Goal: Information Seeking & Learning: Find specific fact

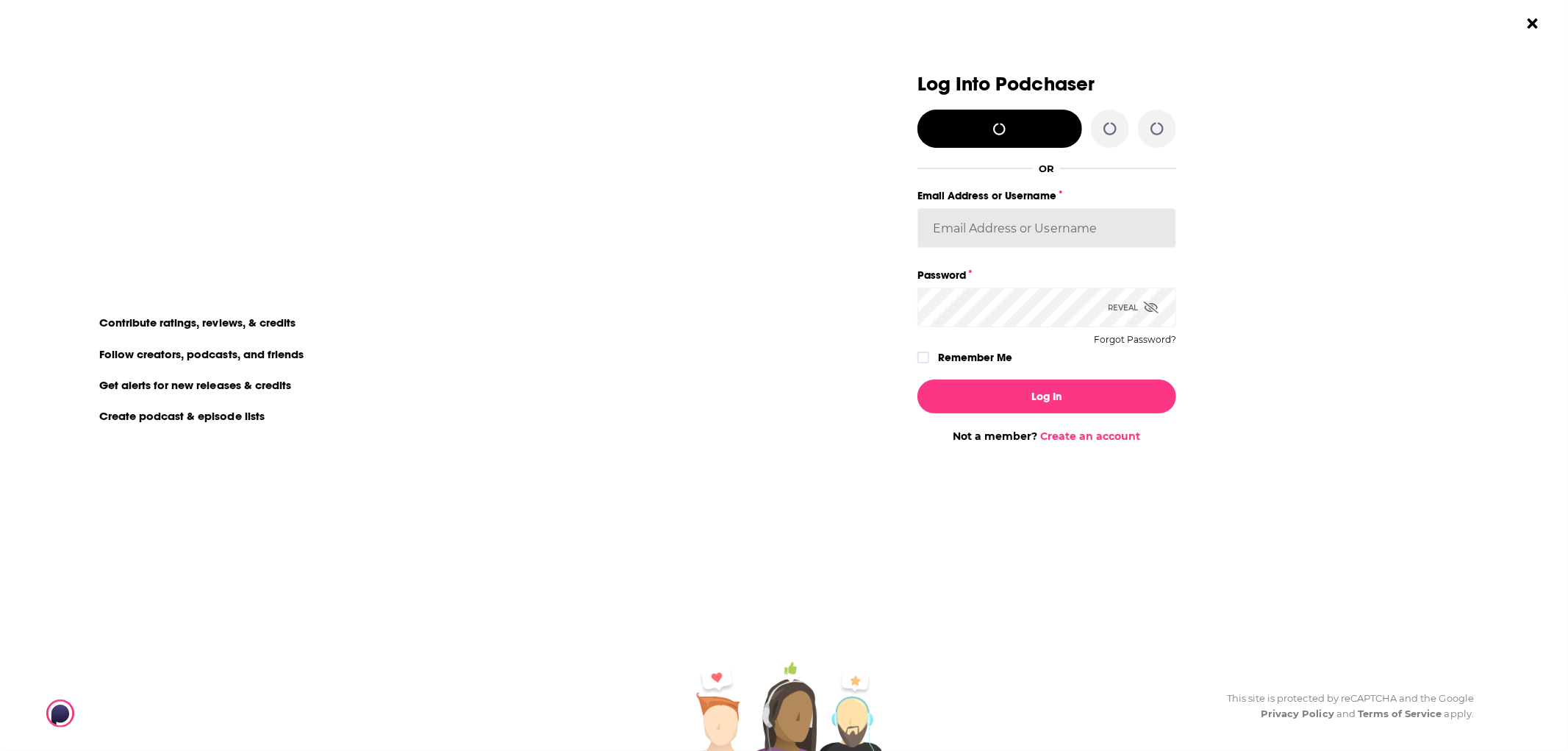
type input "[PERSON_NAME][EMAIL_ADDRESS][PERSON_NAME][DOMAIN_NAME]"
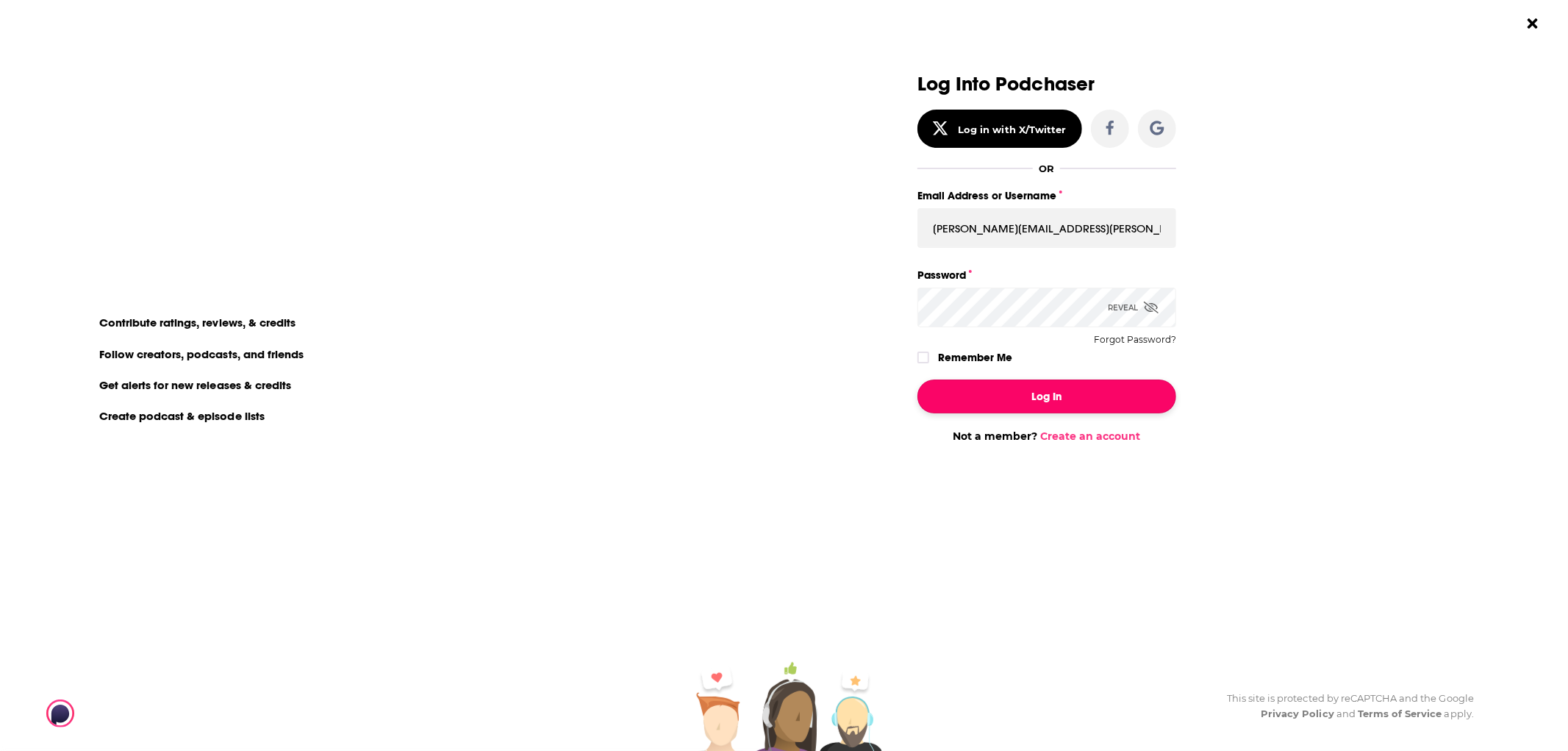
click at [1038, 392] on button "Log In" at bounding box center [1046, 396] width 259 height 34
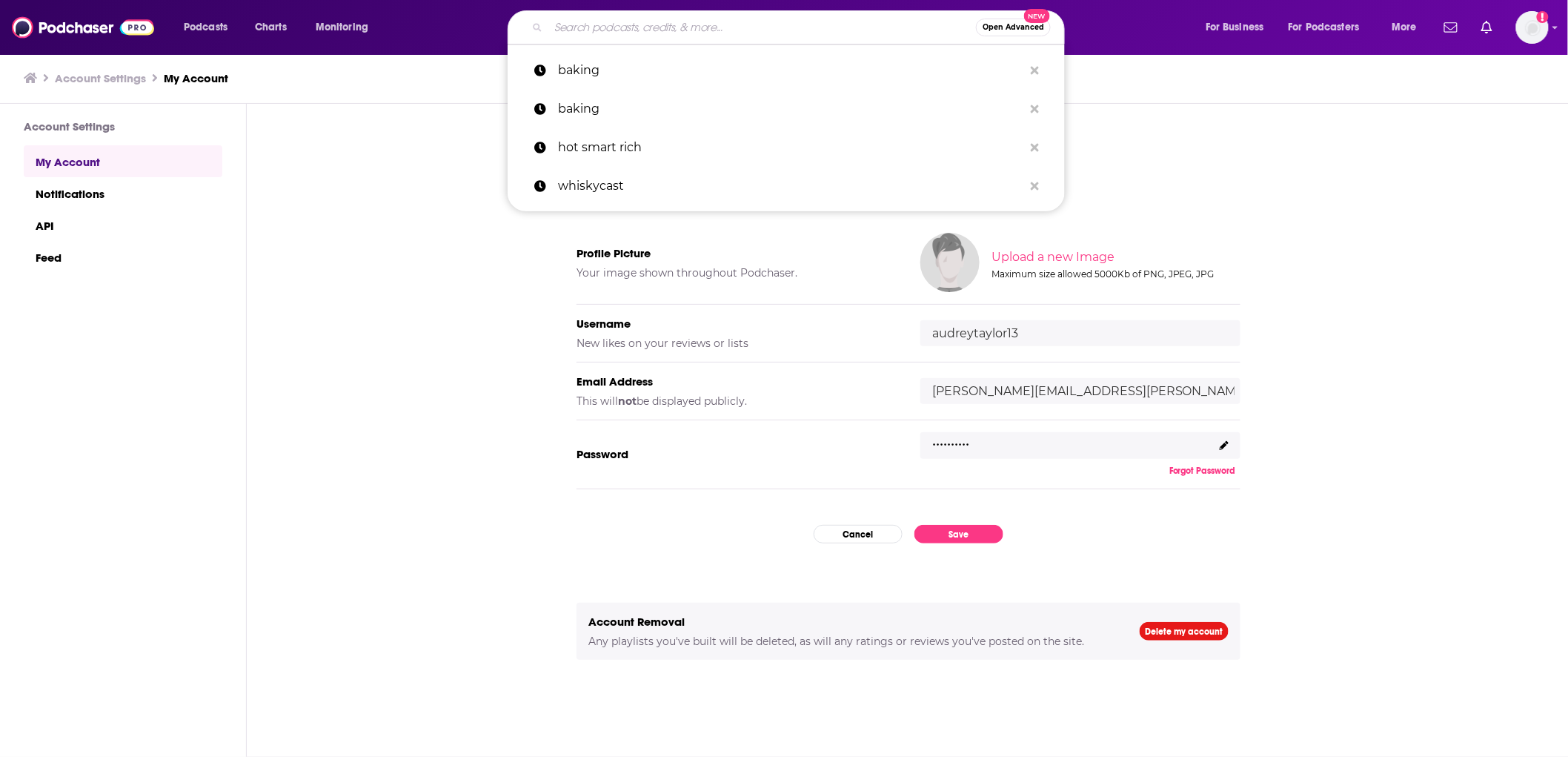
click at [605, 30] on input "Search podcasts, credits, & more..." at bounding box center [762, 27] width 427 height 24
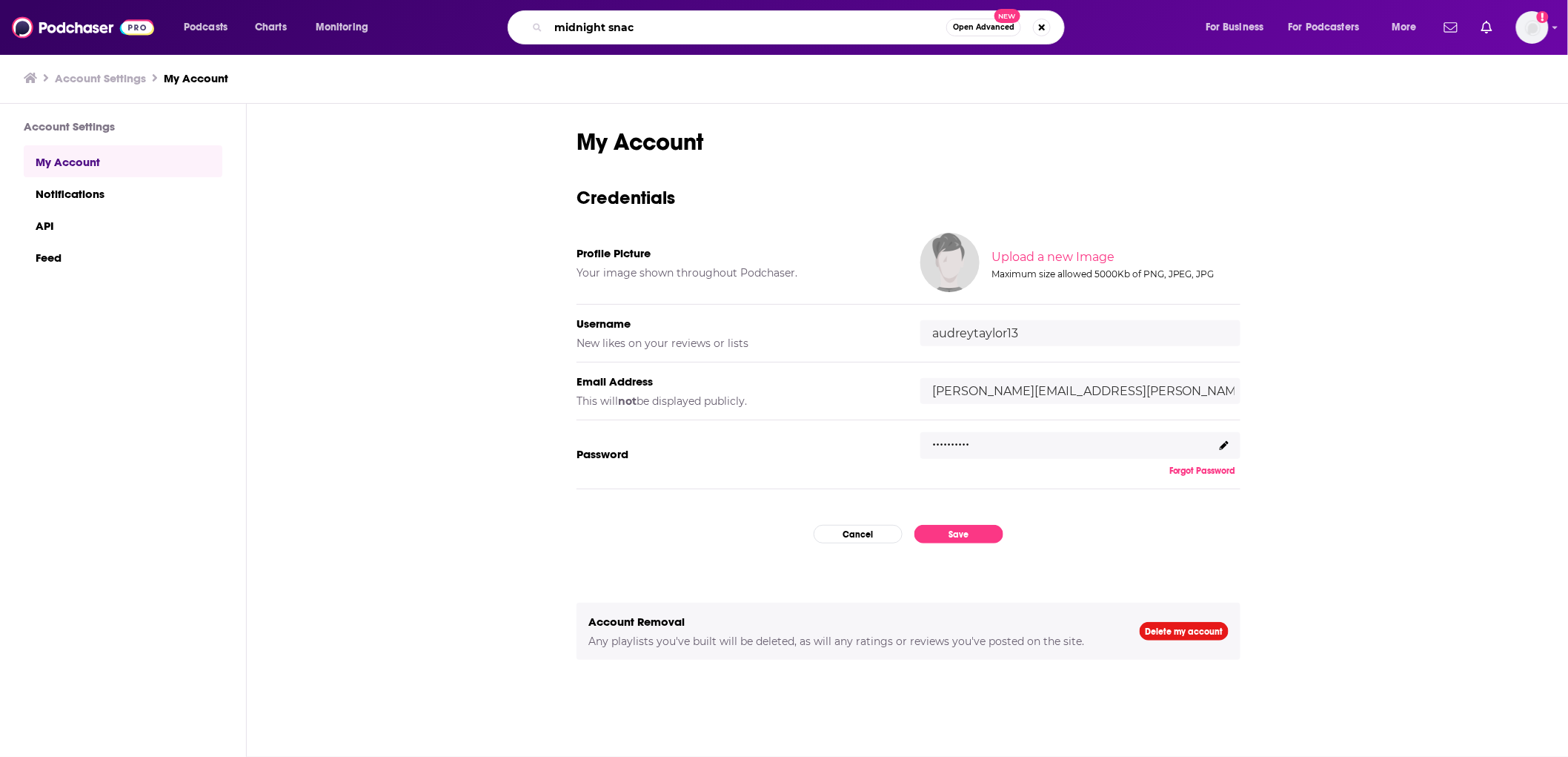
type input "midnight snack"
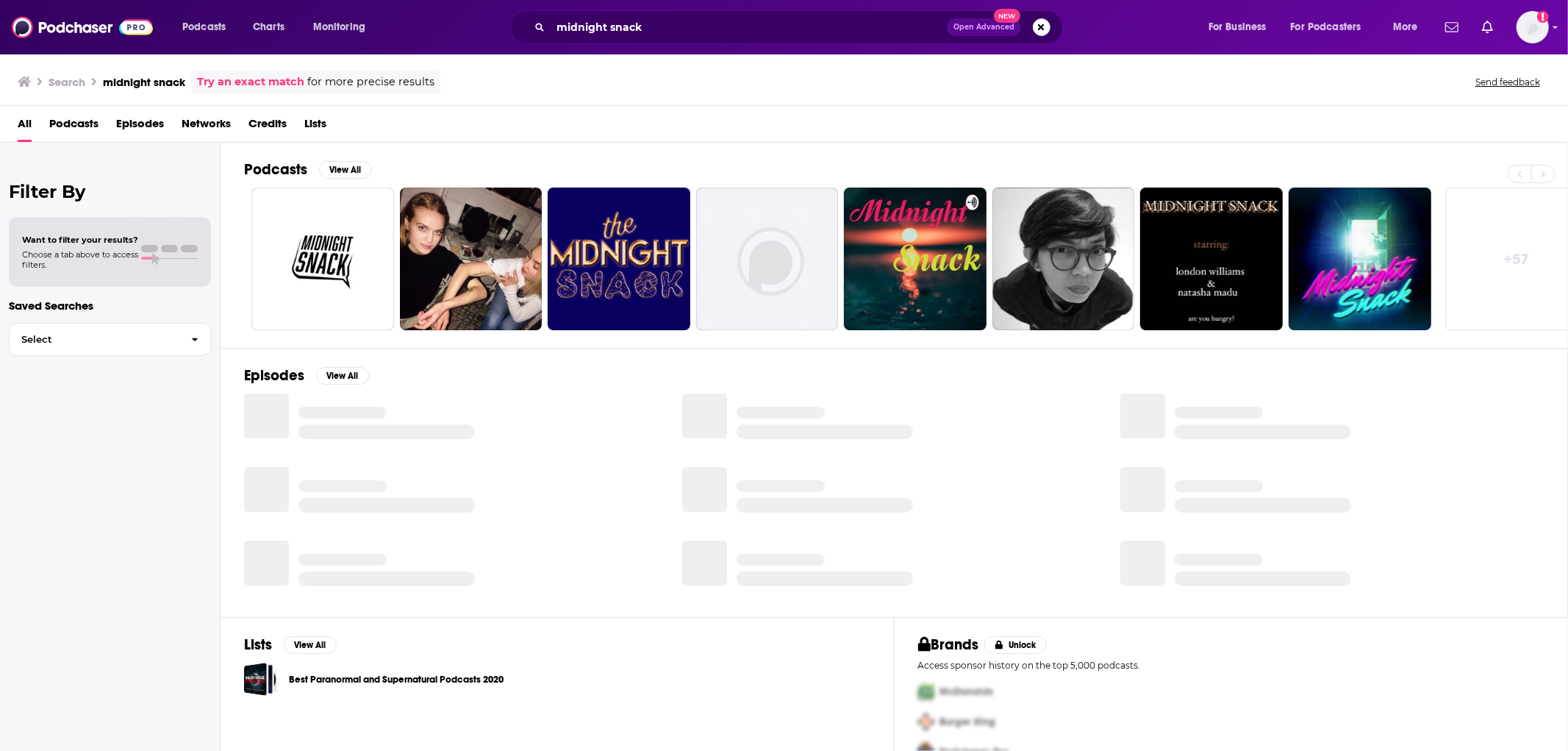
click at [108, 456] on div "Filter By Want to filter your results? Choose a tab above to access filters. Sa…" at bounding box center [110, 518] width 220 height 751
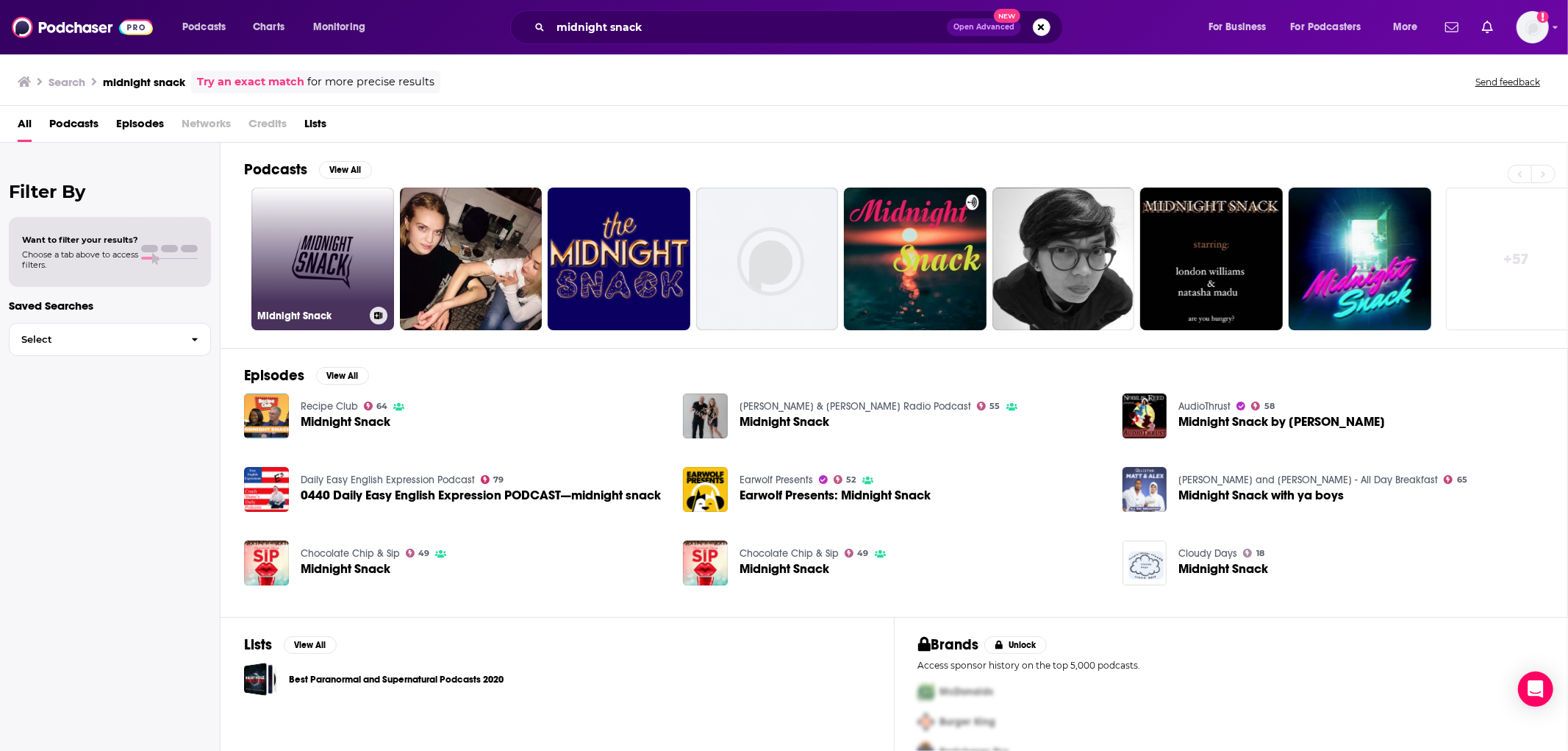
click at [336, 234] on link "Midnight Snack" at bounding box center [322, 259] width 143 height 143
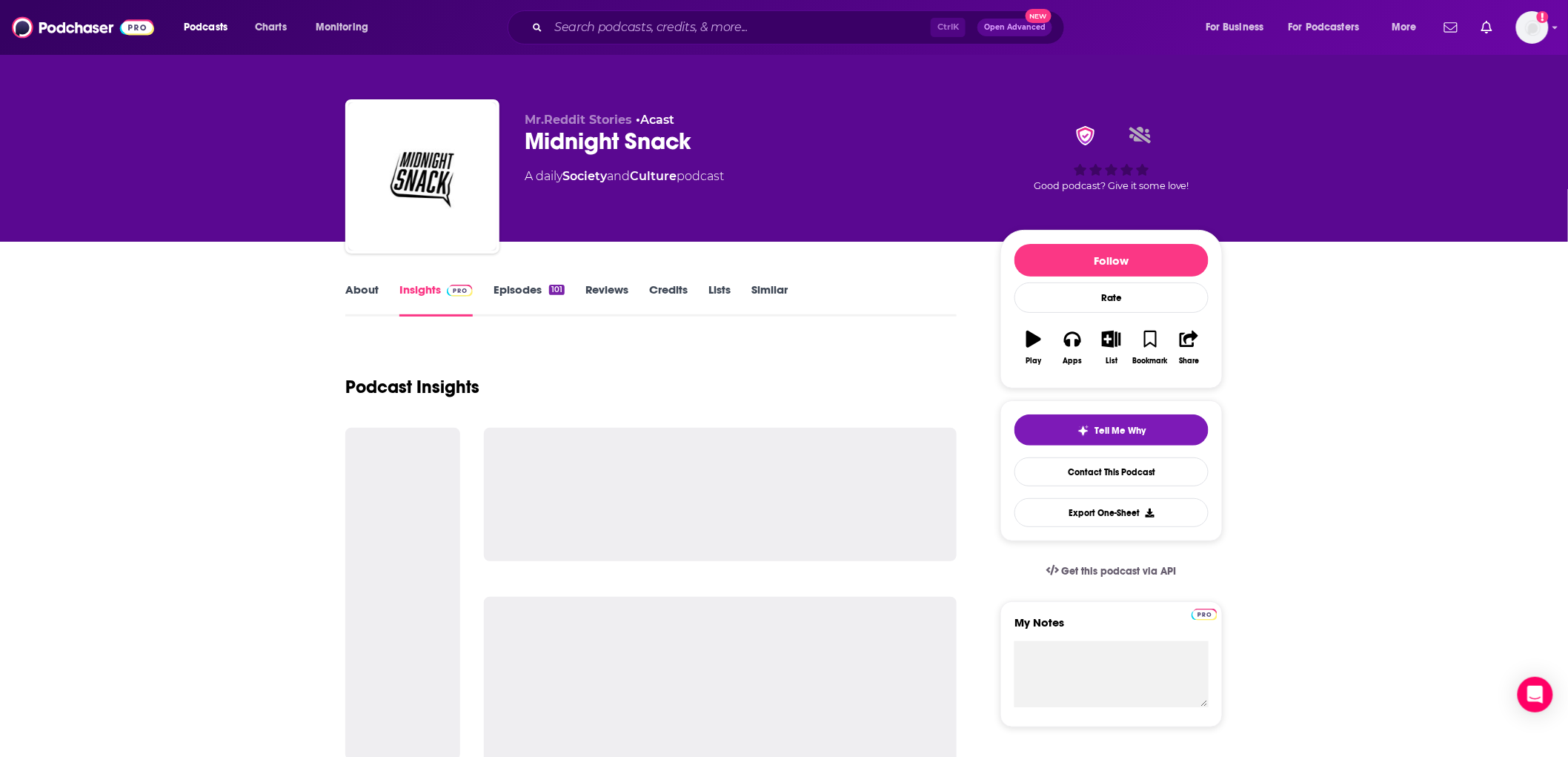
click at [361, 284] on link "About" at bounding box center [361, 299] width 33 height 34
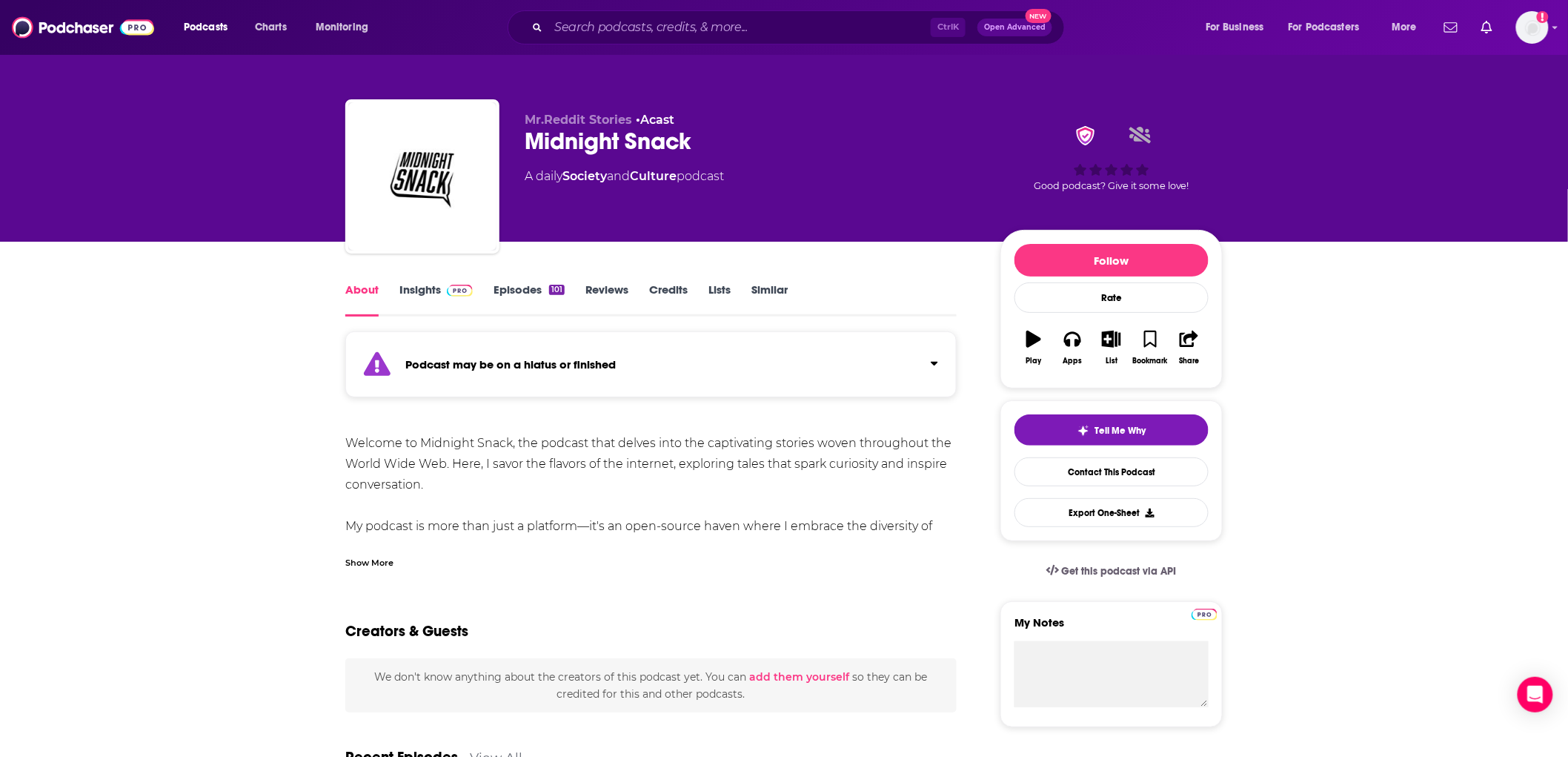
click at [363, 556] on div "Show More" at bounding box center [369, 561] width 48 height 14
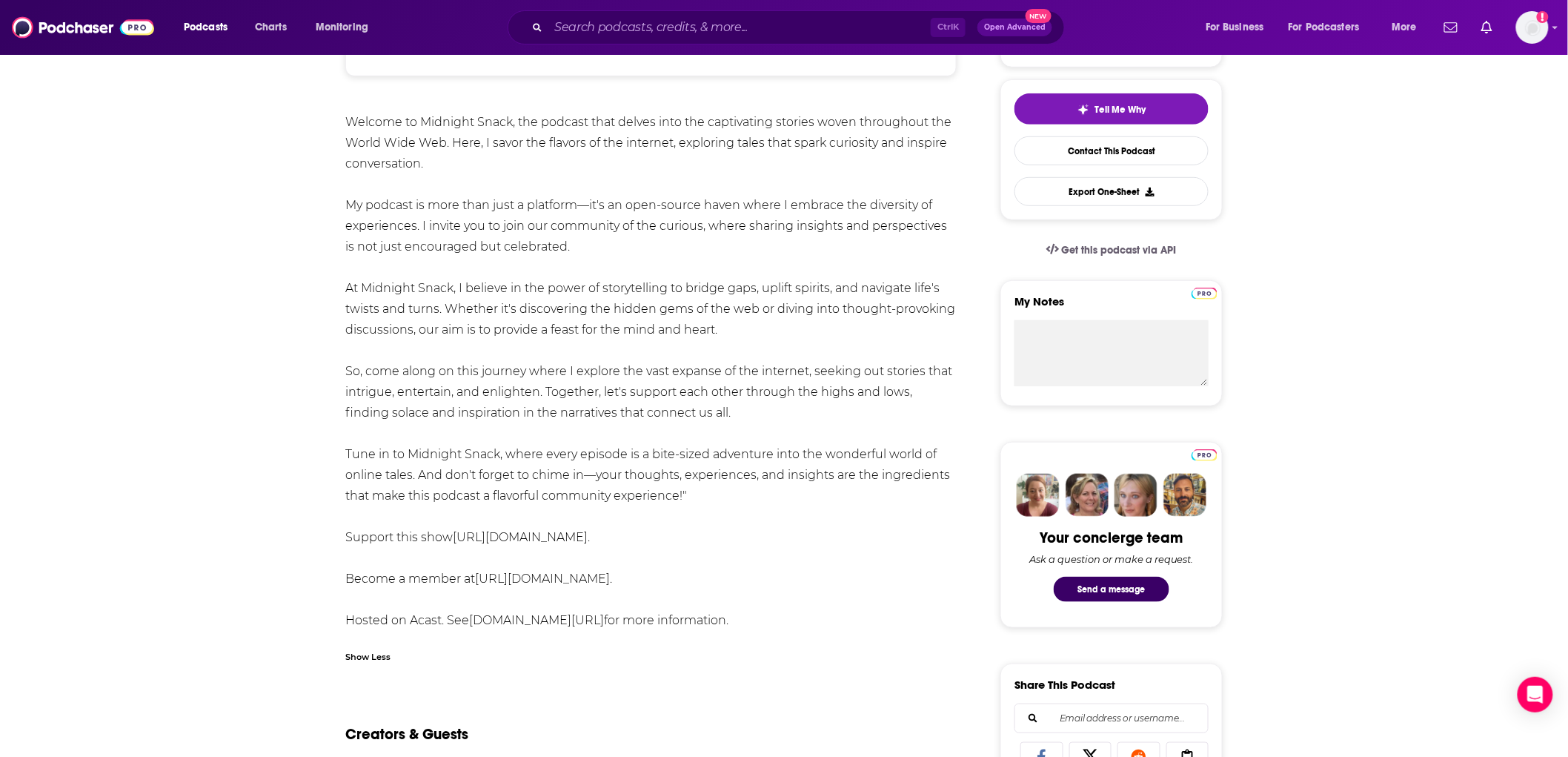
scroll to position [356, 0]
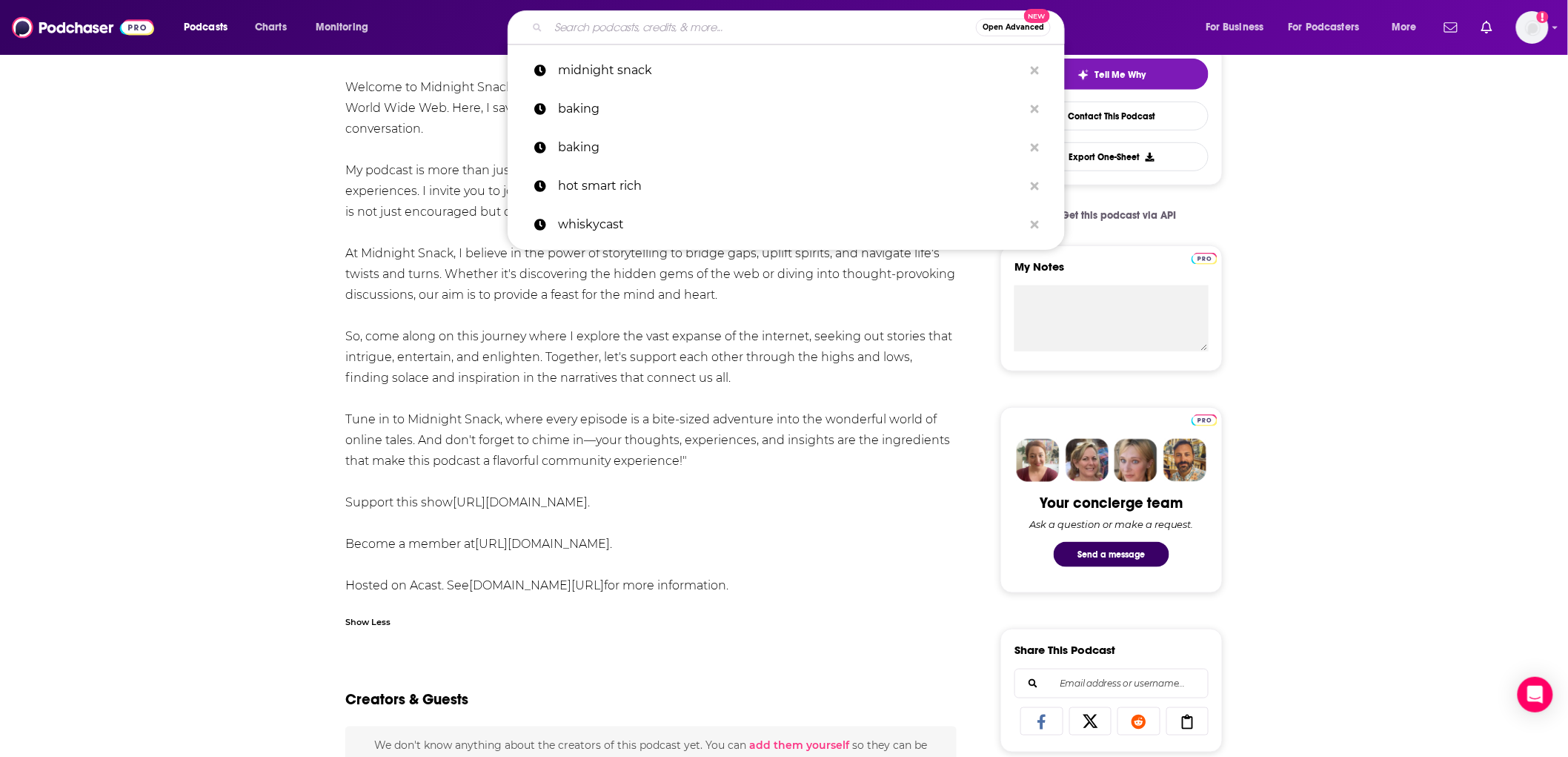
click at [564, 21] on input "Search podcasts, credits, & more..." at bounding box center [762, 27] width 427 height 24
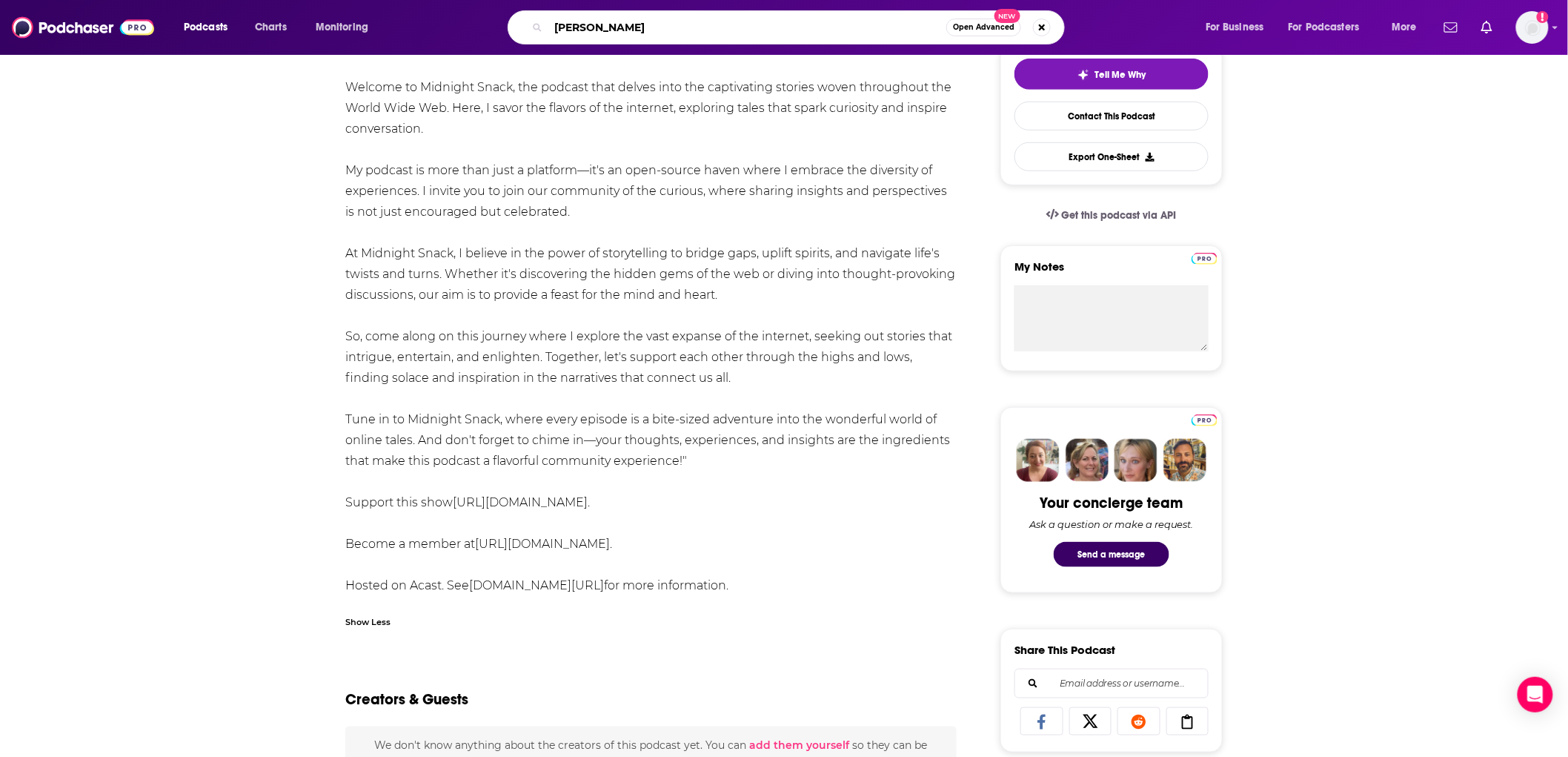
type input "[PERSON_NAME]"
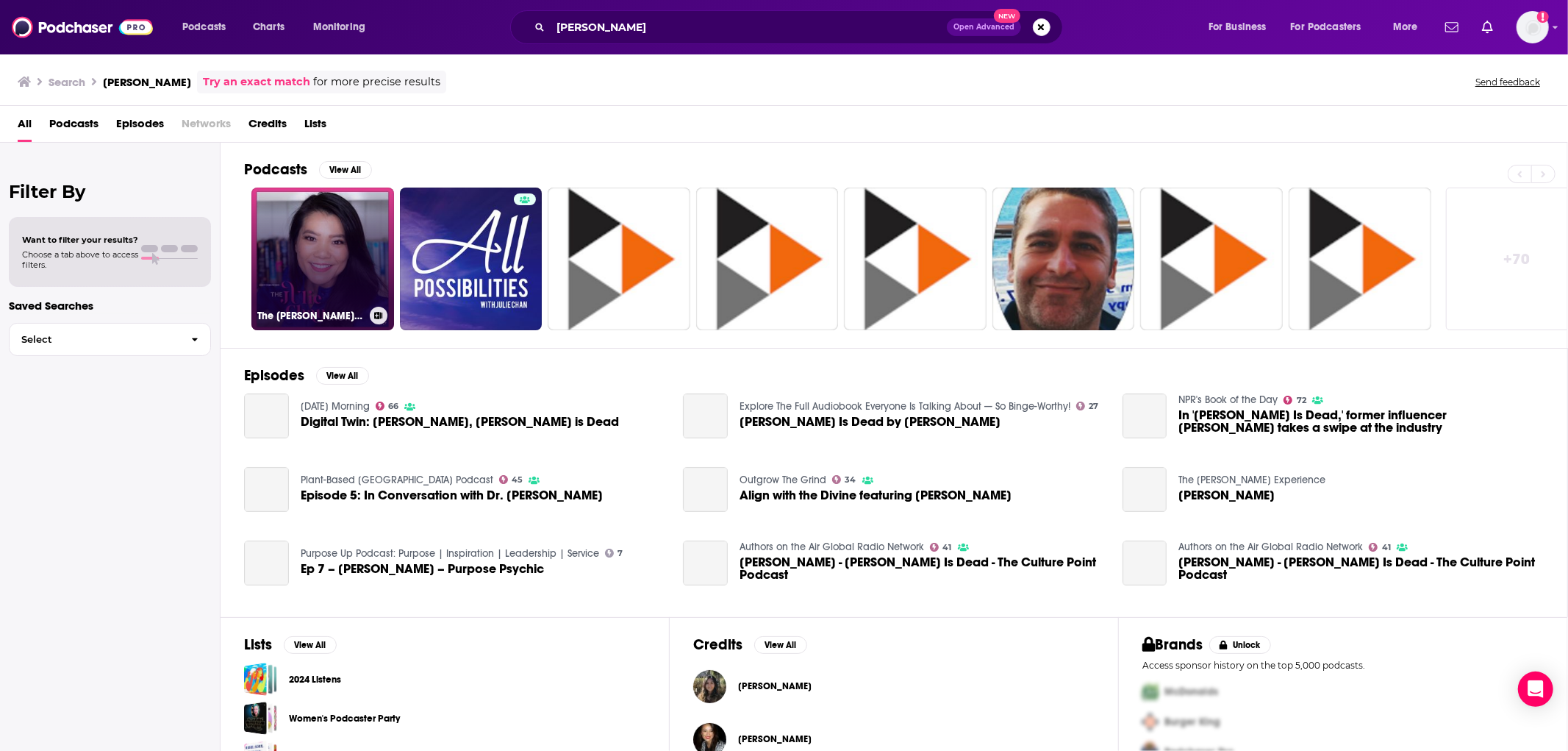
click at [320, 228] on link "The [PERSON_NAME] Show" at bounding box center [322, 259] width 143 height 143
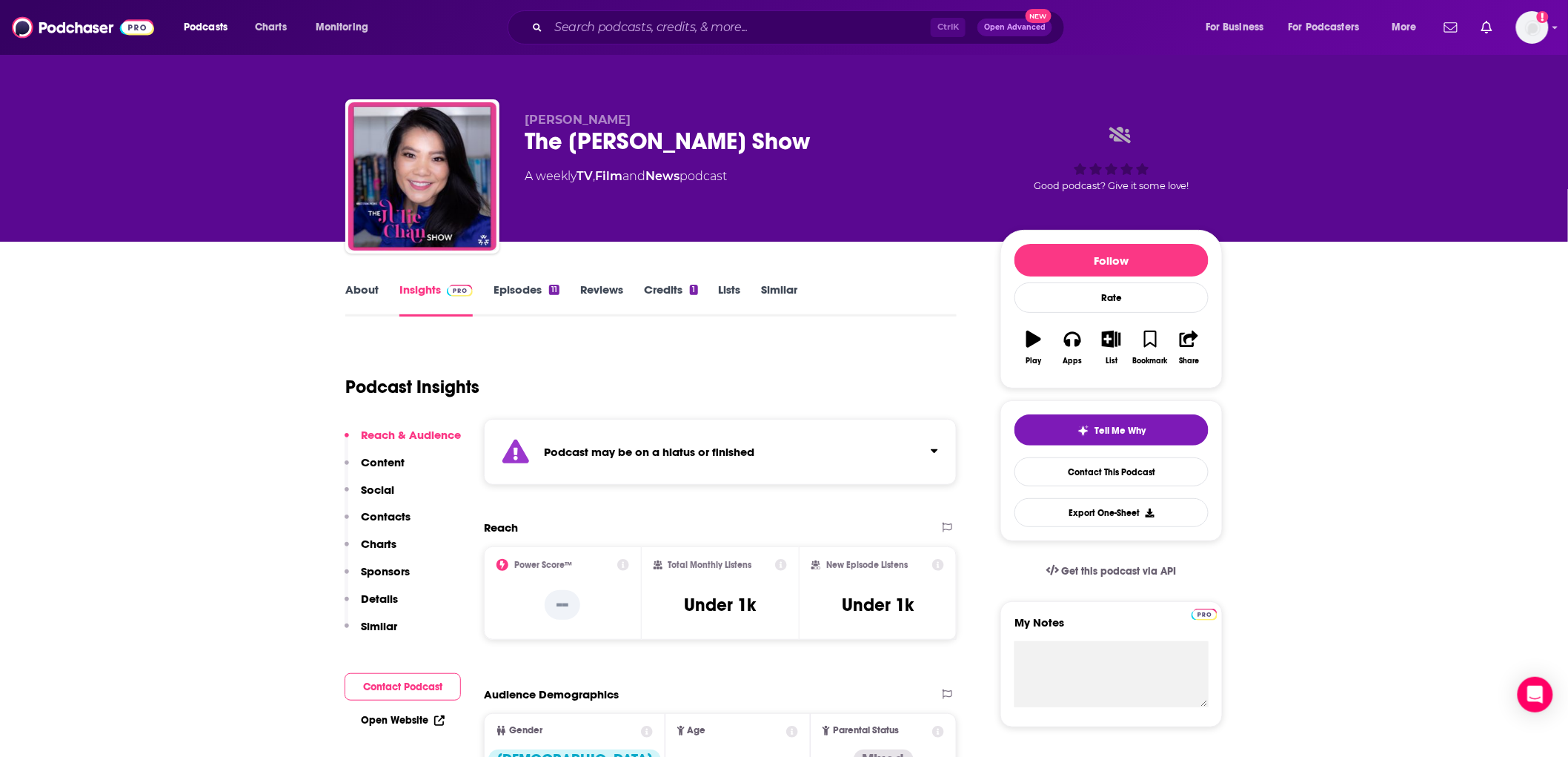
click at [367, 289] on link "About" at bounding box center [361, 299] width 33 height 34
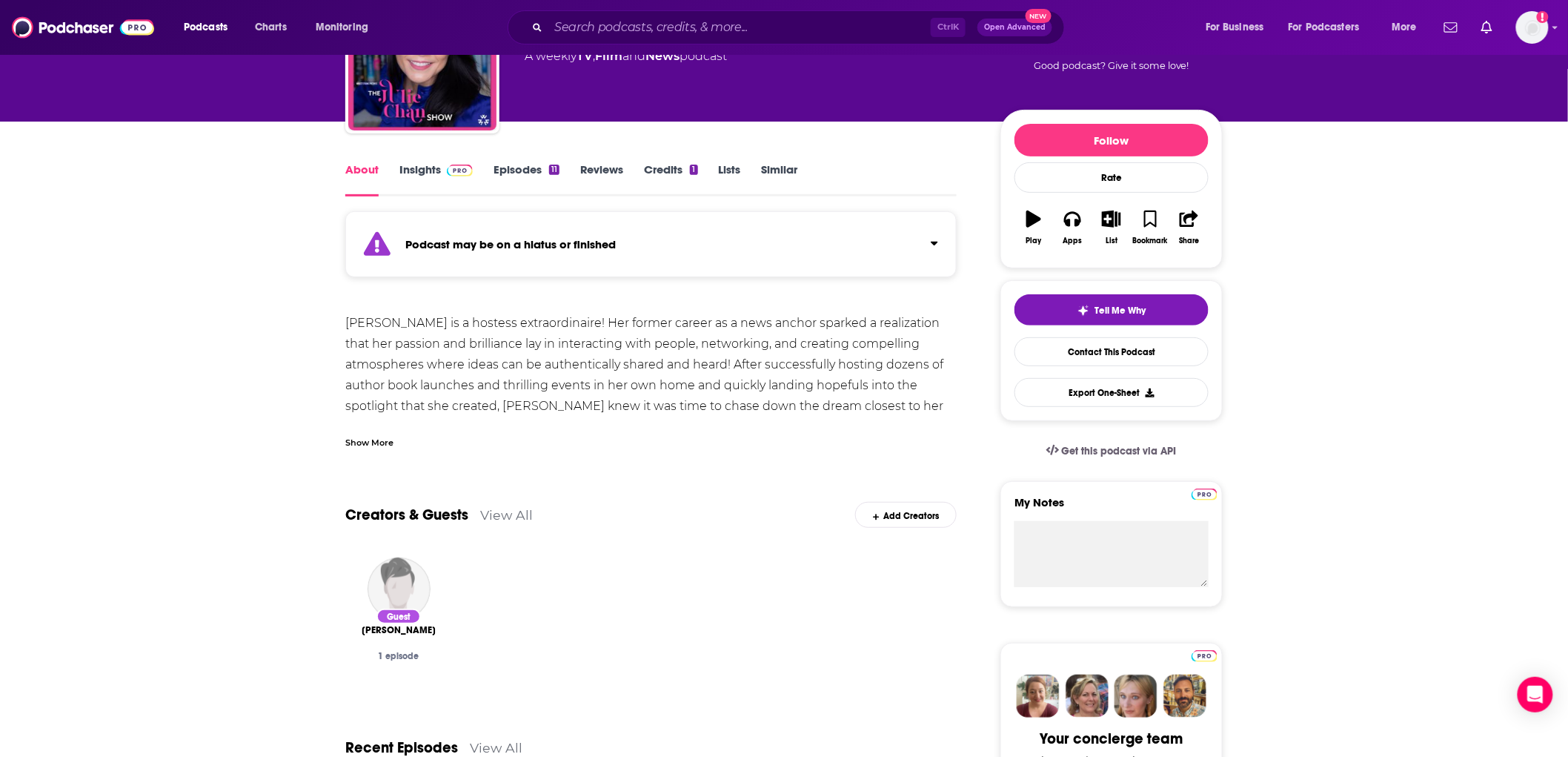
scroll to position [106, 0]
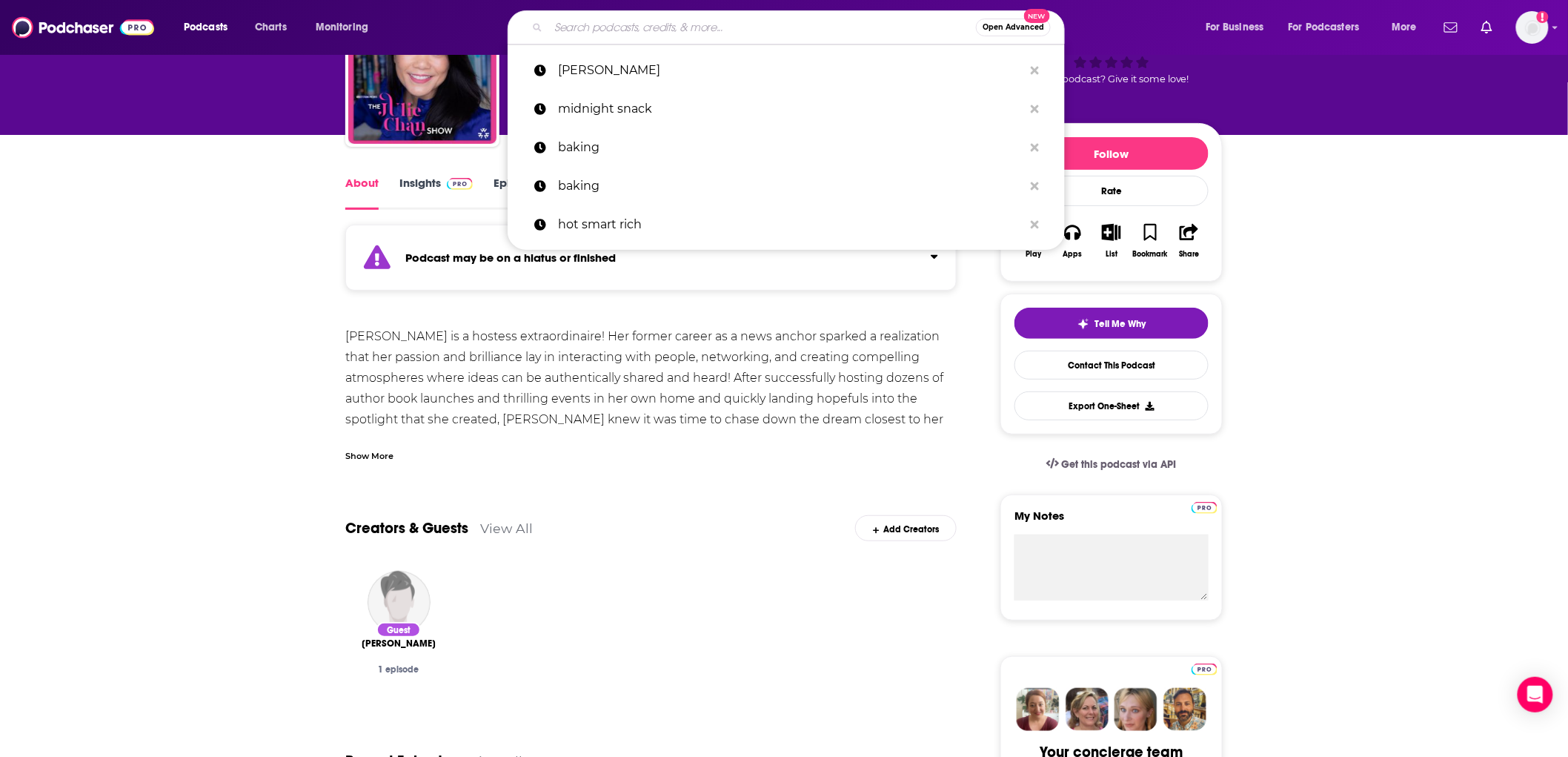
click at [646, 26] on input "Search podcasts, credits, & more..." at bounding box center [762, 27] width 427 height 24
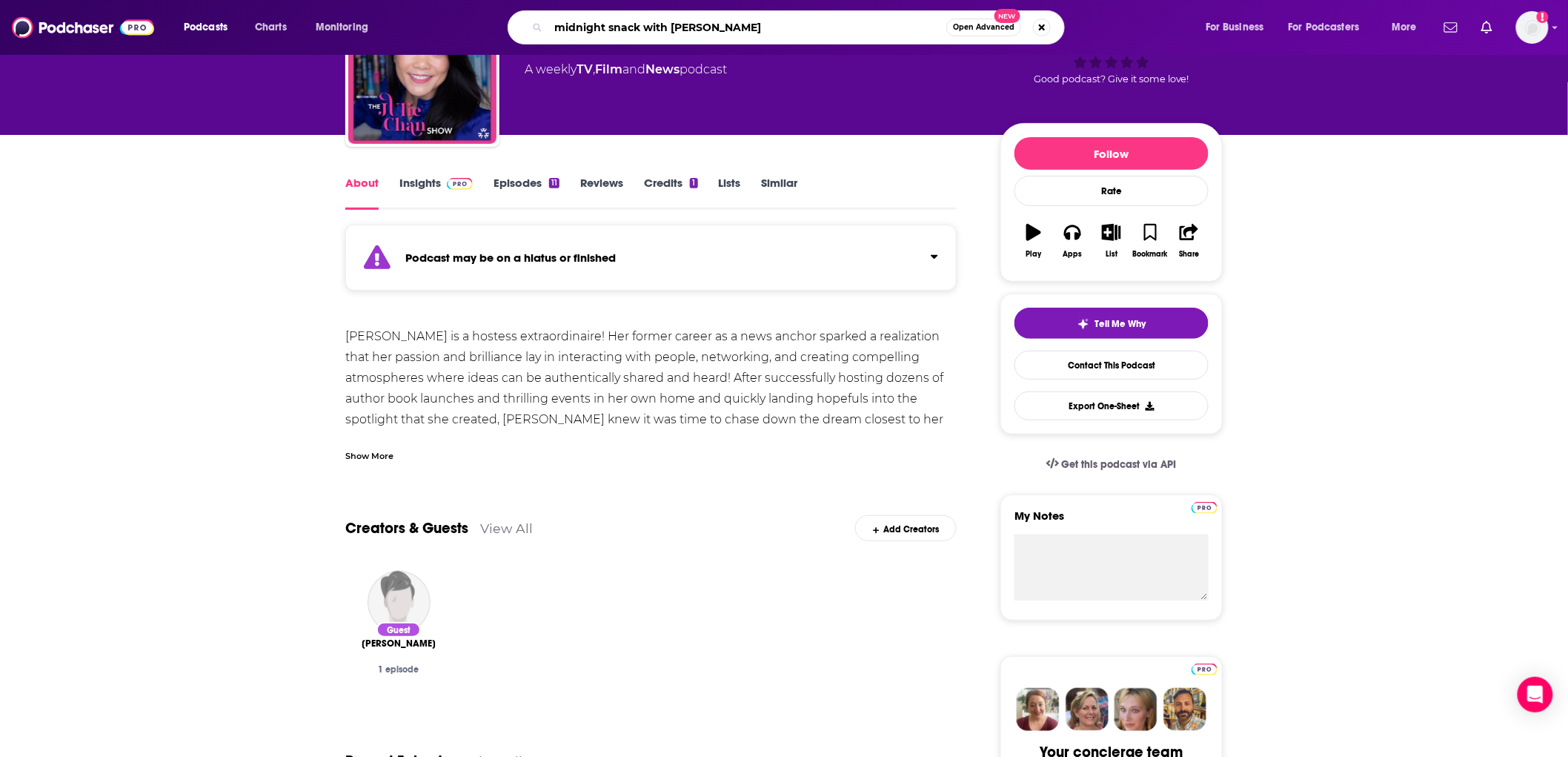
type input "midnight snack with [PERSON_NAME]"
